Goal: Check status: Check status

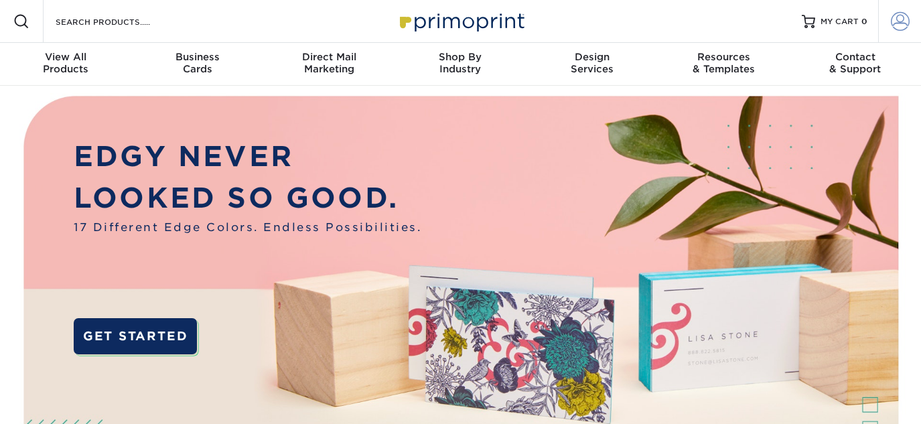
click at [897, 31] on link "Account" at bounding box center [899, 21] width 43 height 43
click at [899, 20] on span at bounding box center [900, 21] width 19 height 19
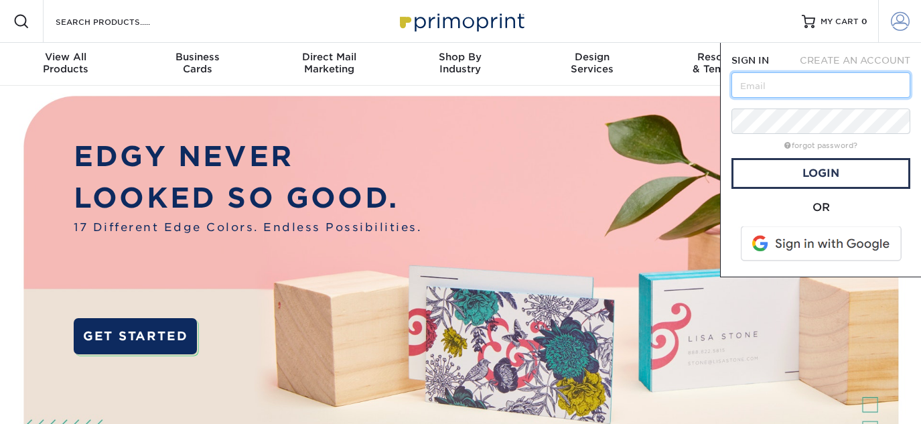
type input "[EMAIL_ADDRESS][DOMAIN_NAME]"
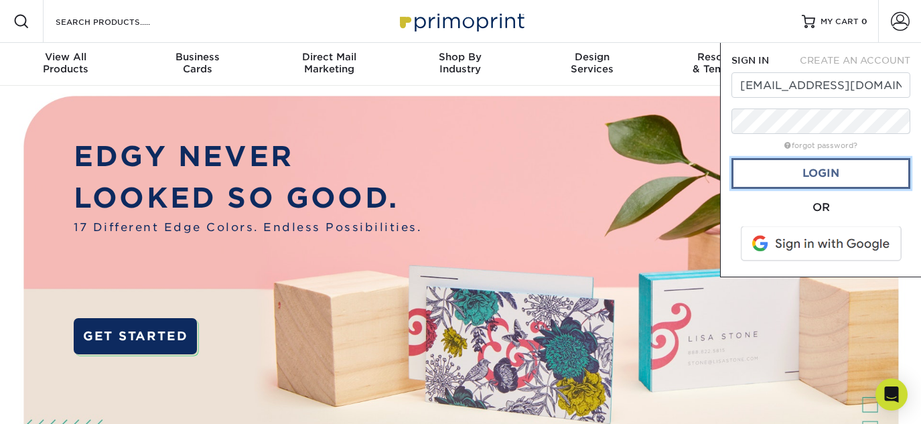
click at [827, 170] on link "Login" at bounding box center [820, 173] width 179 height 31
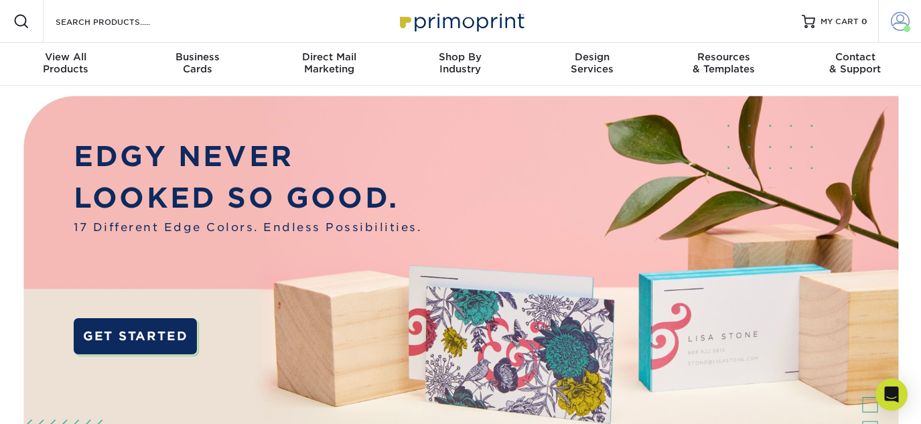
click at [902, 23] on span at bounding box center [900, 21] width 19 height 19
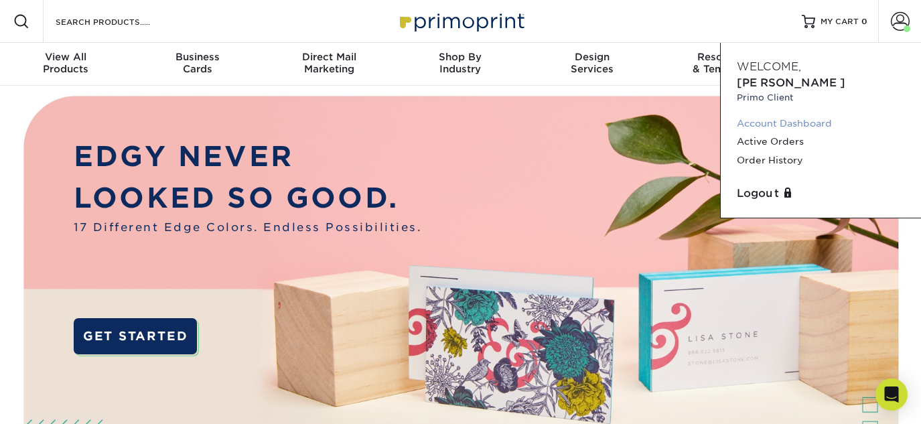
click at [811, 114] on link "Account Dashboard" at bounding box center [821, 123] width 168 height 18
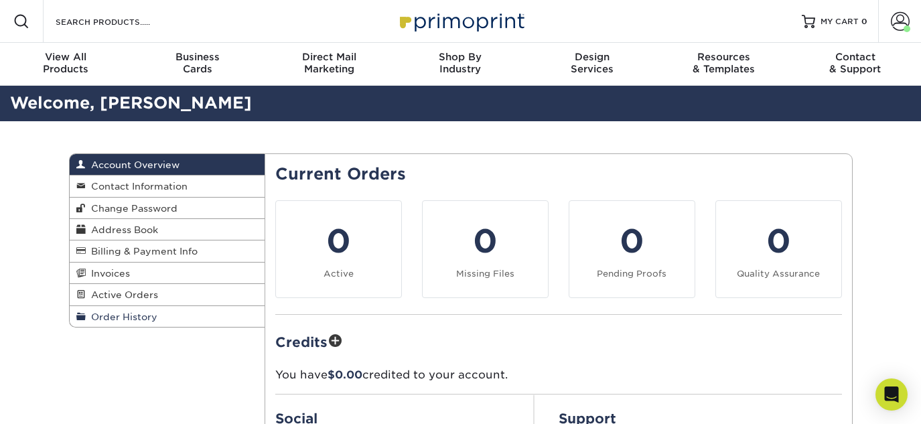
click at [121, 322] on span "Order History" at bounding box center [122, 316] width 72 height 11
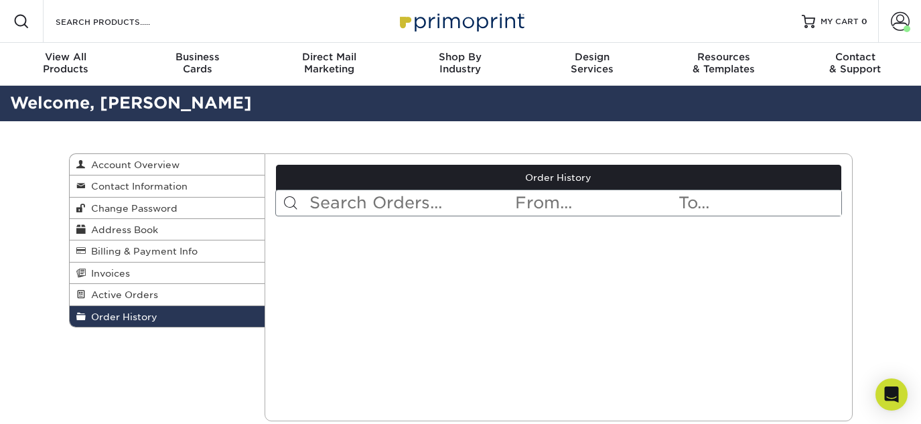
click at [455, 202] on input "text" at bounding box center [411, 202] width 206 height 25
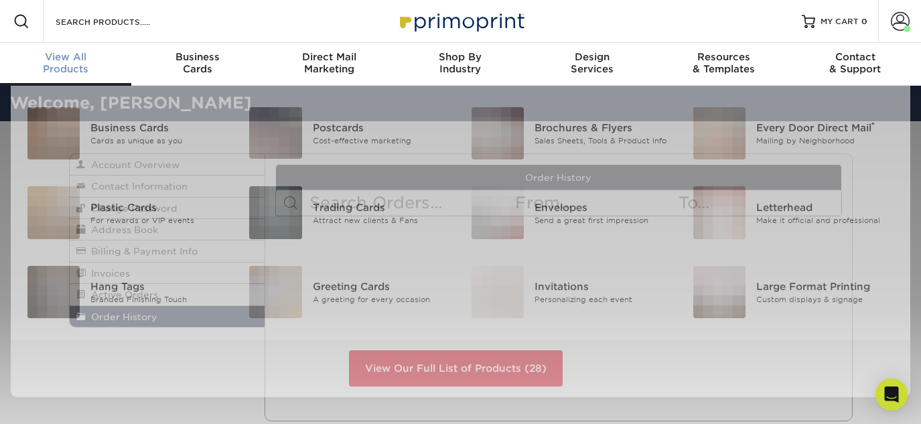
click at [68, 63] on div "View All Products" at bounding box center [65, 63] width 131 height 24
